Goal: Find specific page/section: Find specific page/section

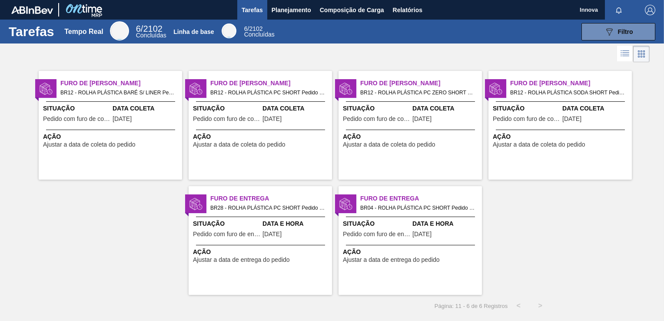
click at [264, 225] on span "Data e Hora" at bounding box center [295, 223] width 67 height 9
click at [440, 222] on span "Data e Hora" at bounding box center [445, 223] width 67 height 9
click at [132, 112] on span "Data Coleta" at bounding box center [146, 108] width 67 height 9
click at [235, 104] on span "Situação" at bounding box center [226, 108] width 67 height 9
click at [365, 124] on div "Situação Pedido com furo de coleta" at bounding box center [376, 114] width 67 height 21
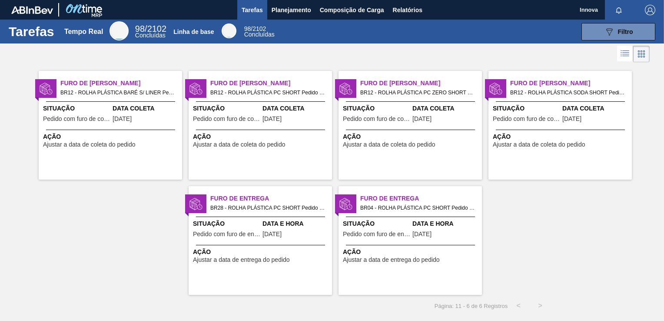
click at [505, 116] on span "Pedido com furo de coleta" at bounding box center [526, 119] width 67 height 7
click at [289, 11] on span "Planejamento" at bounding box center [291, 10] width 40 height 10
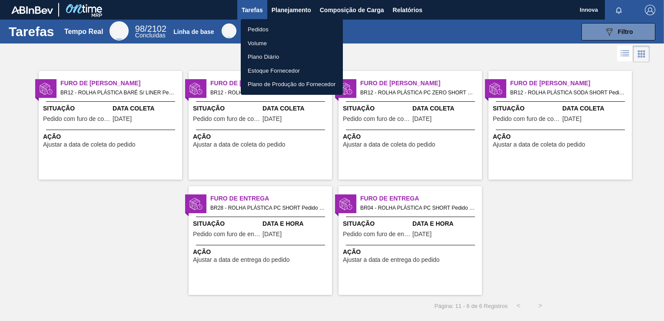
click at [261, 26] on li "Pedidos" at bounding box center [292, 30] width 102 height 14
